Goal: Information Seeking & Learning: Learn about a topic

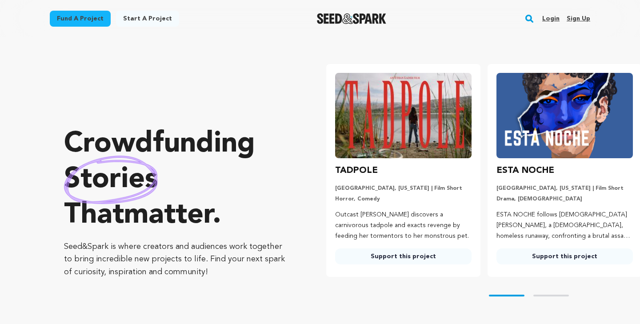
click at [552, 19] on link "Login" at bounding box center [550, 19] width 17 height 14
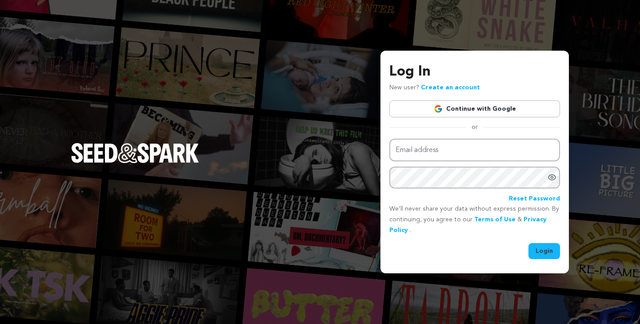
click at [480, 108] on link "Continue with Google" at bounding box center [474, 108] width 171 height 17
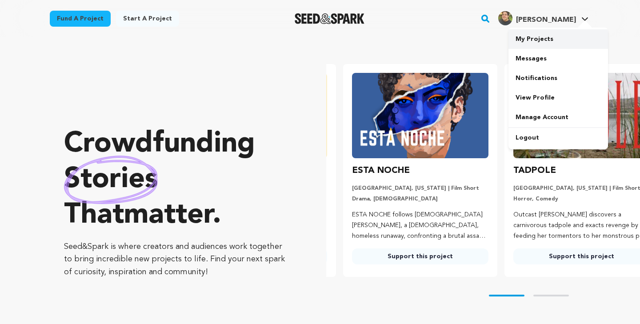
scroll to position [0, 168]
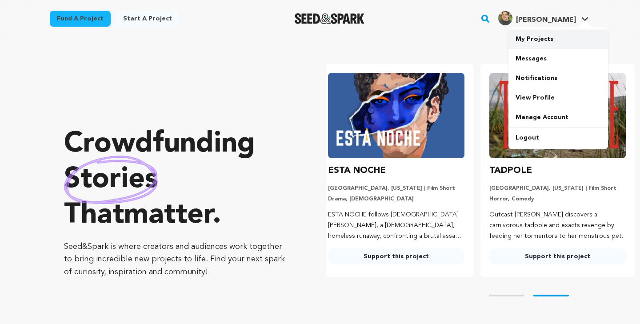
click at [550, 39] on link "My Projects" at bounding box center [558, 39] width 100 height 20
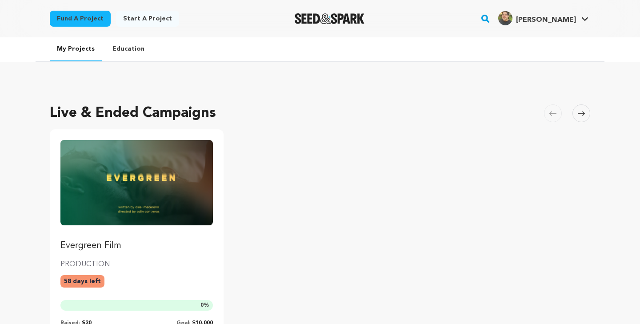
click at [117, 245] on p "Evergreen Film" at bounding box center [136, 246] width 152 height 12
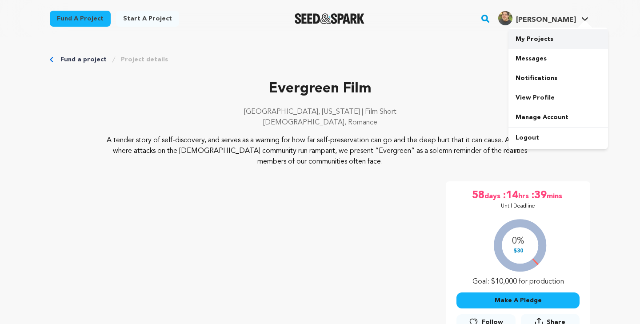
click at [544, 36] on link "My Projects" at bounding box center [558, 39] width 100 height 20
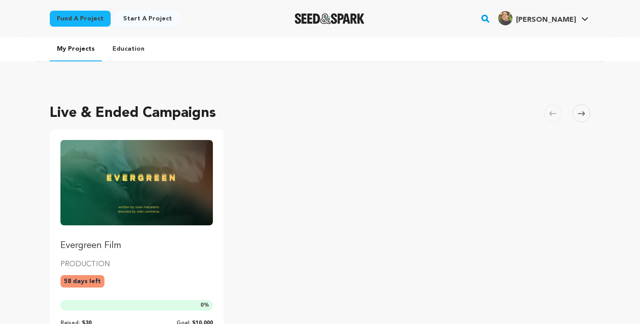
click at [168, 196] on img "Fund Evergreen Film" at bounding box center [136, 182] width 152 height 85
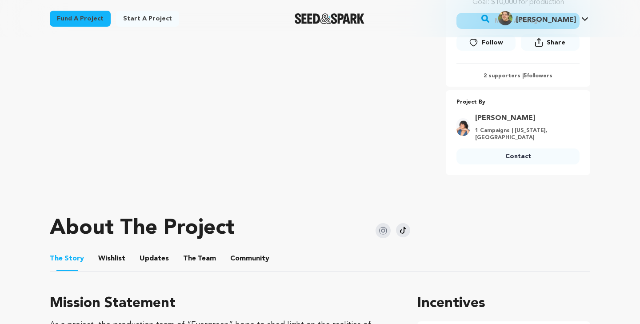
scroll to position [271, 0]
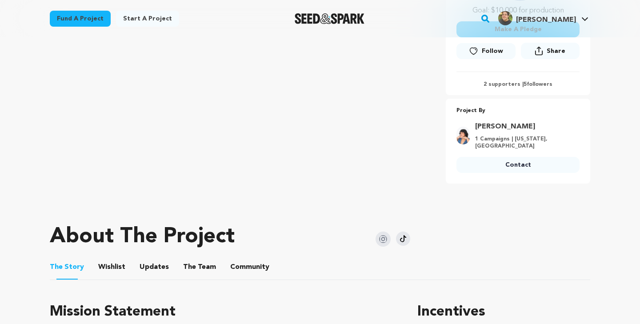
click at [116, 263] on button "Wishlist" at bounding box center [111, 268] width 21 height 21
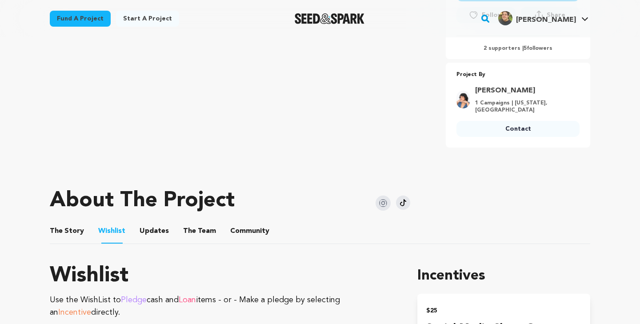
scroll to position [314, 0]
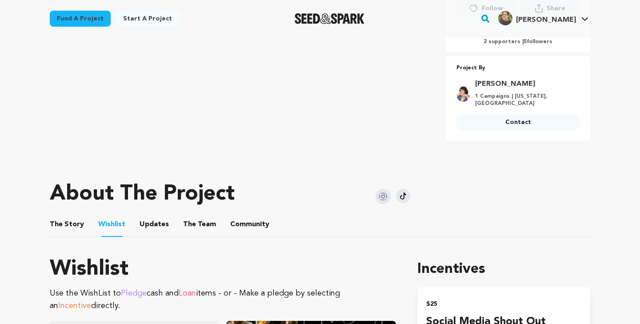
click at [153, 220] on button "Updates" at bounding box center [154, 226] width 21 height 21
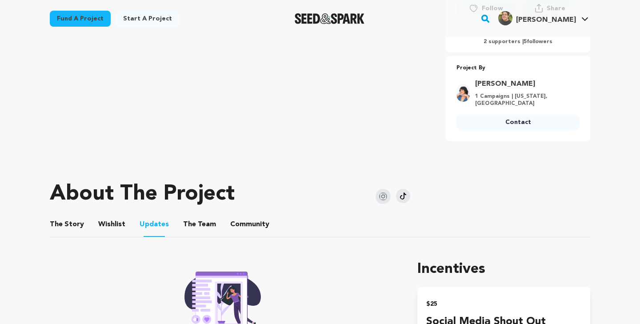
click at [189, 217] on button "The Team" at bounding box center [199, 226] width 21 height 21
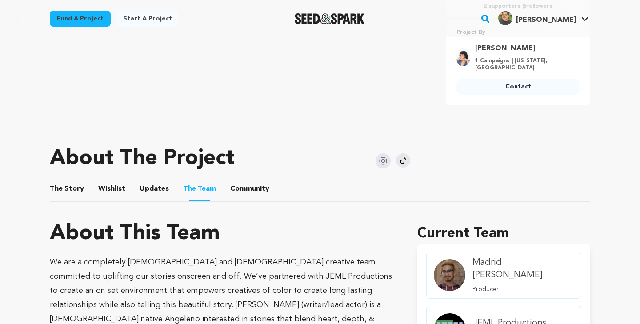
scroll to position [351, 0]
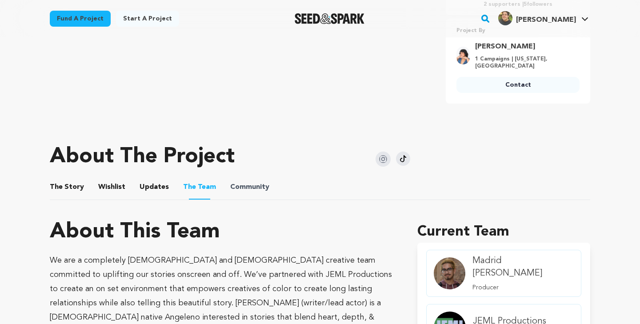
click at [257, 189] on span "Community" at bounding box center [249, 187] width 39 height 11
click at [239, 189] on button "Community" at bounding box center [249, 188] width 21 height 21
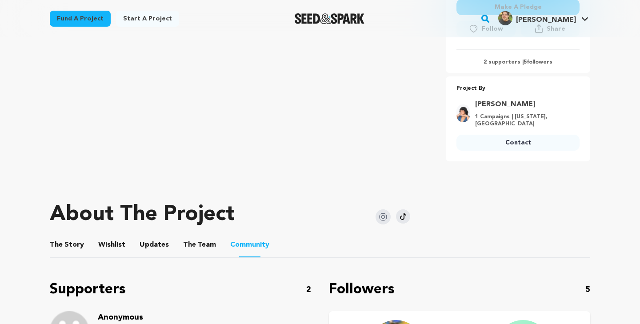
scroll to position [257, 0]
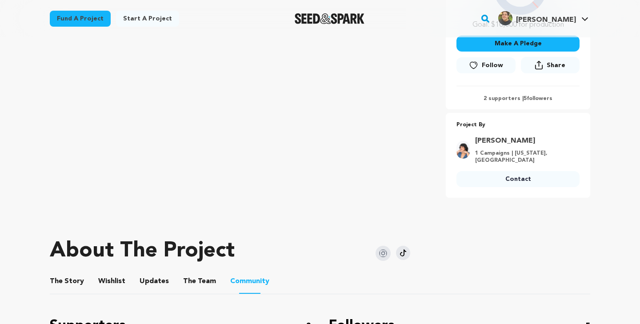
click at [481, 68] on button "Follow" at bounding box center [485, 65] width 59 height 16
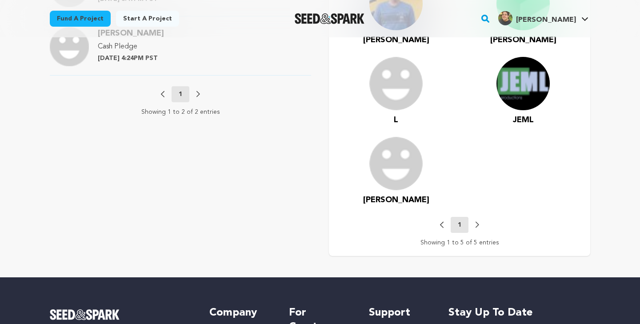
scroll to position [626, 0]
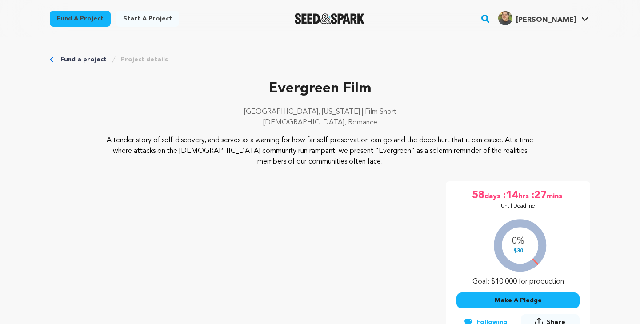
click at [335, 19] on img "Seed&Spark Homepage" at bounding box center [330, 18] width 70 height 11
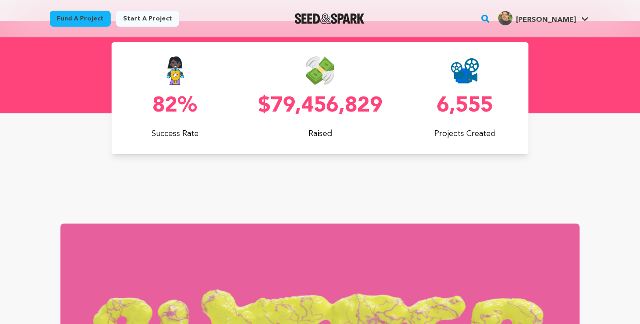
scroll to position [0, 168]
drag, startPoint x: 390, startPoint y: 106, endPoint x: 323, endPoint y: 88, distance: 69.0
click at [323, 88] on div "82% Success Rate $79,456,829 Raised 6,555 Projects Created" at bounding box center [320, 98] width 417 height 84
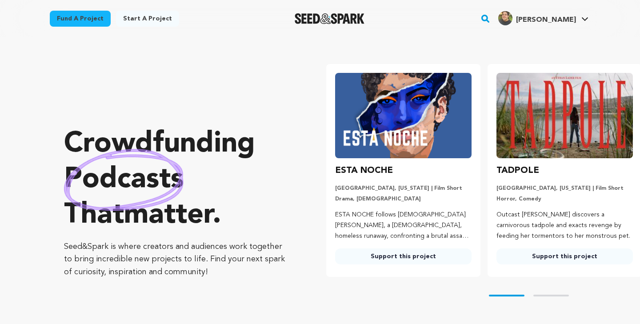
scroll to position [0, 0]
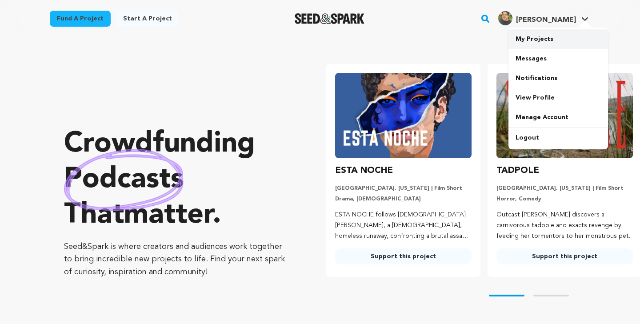
click at [544, 43] on link "My Projects" at bounding box center [558, 39] width 100 height 20
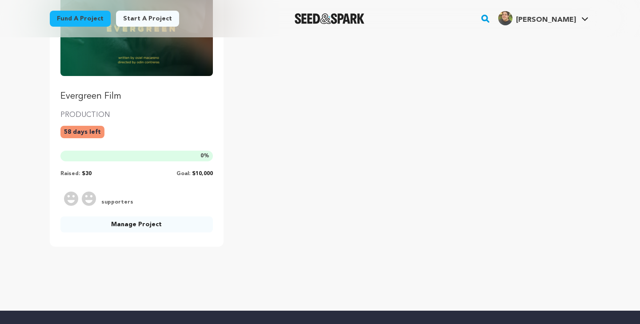
scroll to position [148, 0]
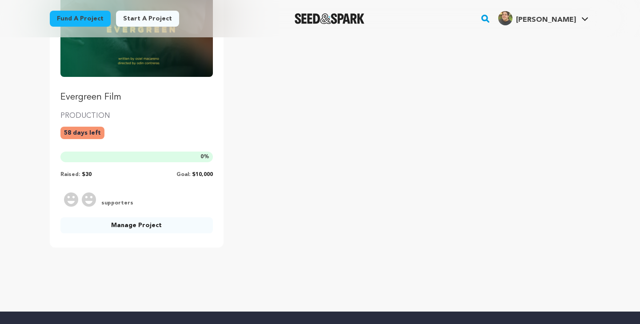
click at [145, 224] on link "Manage Project" at bounding box center [136, 225] width 152 height 16
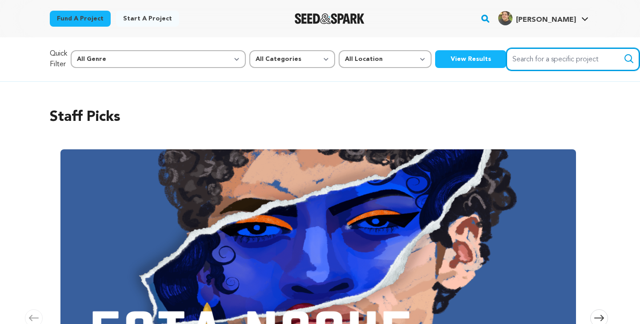
click at [506, 64] on input "Search for a specific project" at bounding box center [572, 59] width 133 height 23
type input "[DEMOGRAPHIC_DATA]"
click at [623, 59] on button "Search" at bounding box center [628, 58] width 11 height 11
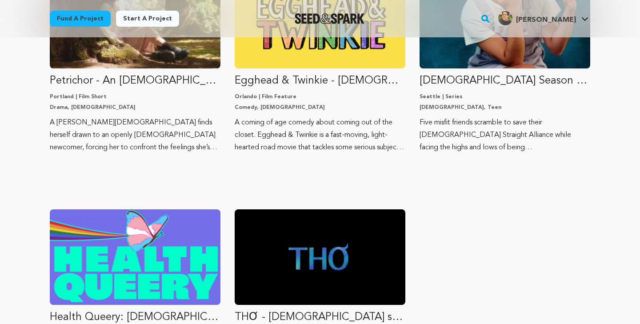
scroll to position [0, 0]
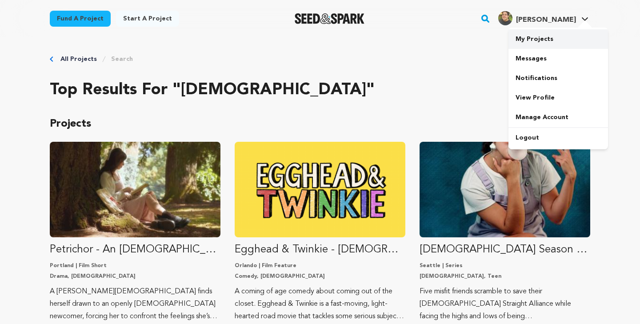
click at [547, 39] on link "My Projects" at bounding box center [558, 39] width 100 height 20
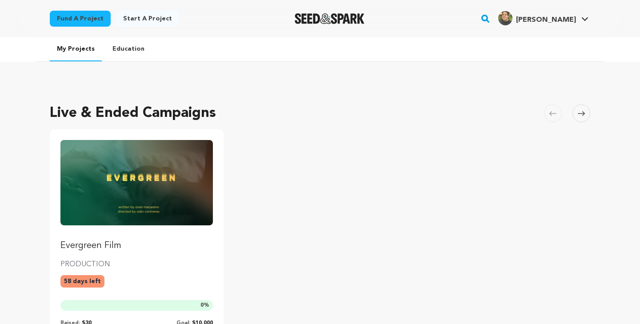
click at [108, 241] on p "Evergreen Film" at bounding box center [136, 246] width 152 height 12
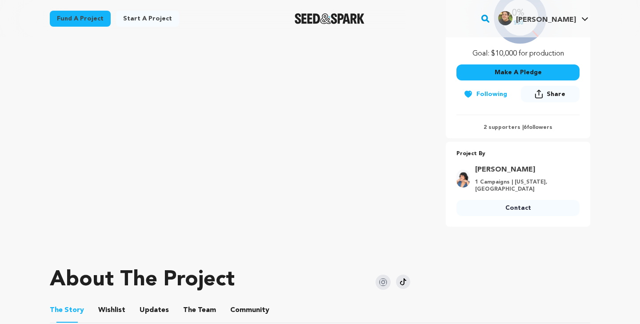
scroll to position [227, 0]
